Goal: Find specific page/section: Find specific page/section

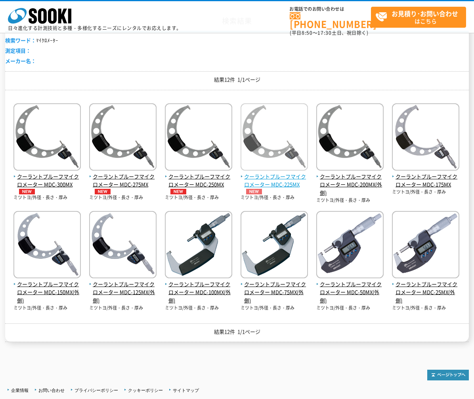
scroll to position [79, 0]
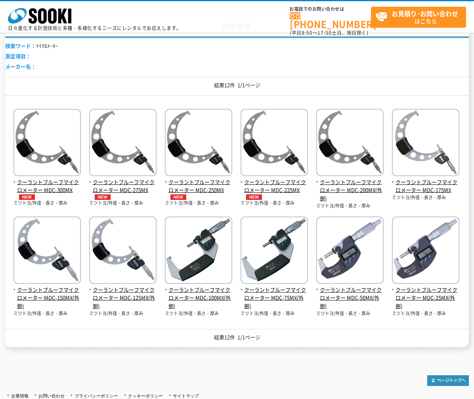
scroll to position [79, 0]
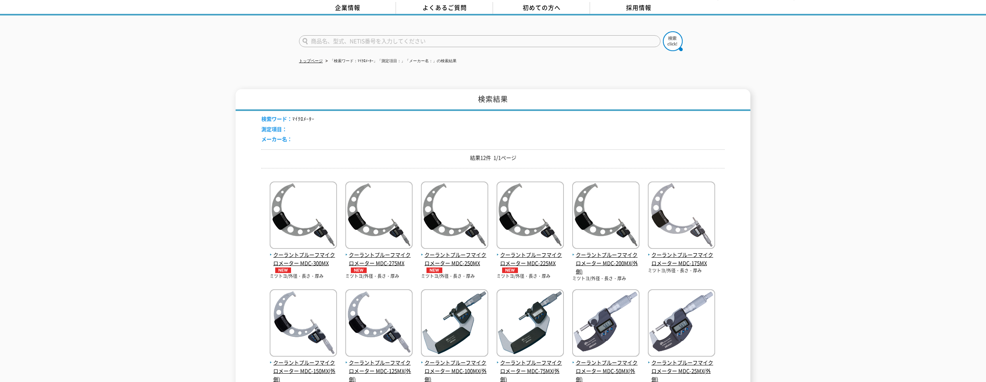
scroll to position [115, 0]
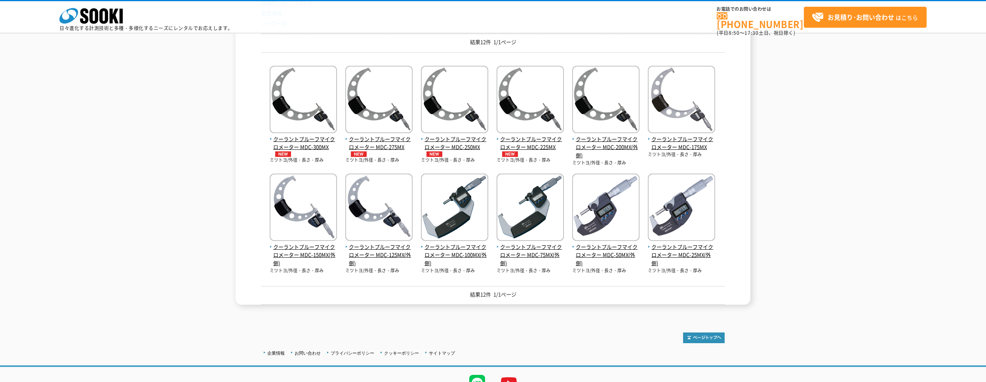
click at [473, 230] on div "検索結果 検索ワード： ﾏｲｸﾛﾒｰﾀｰ 測定項目： メーカー名： 結果12件 1/1ページ クーラントプルーフマイクロメーター MDC-300MX ミツトヨ…" at bounding box center [493, 138] width 986 height 331
